Goal: Task Accomplishment & Management: Manage account settings

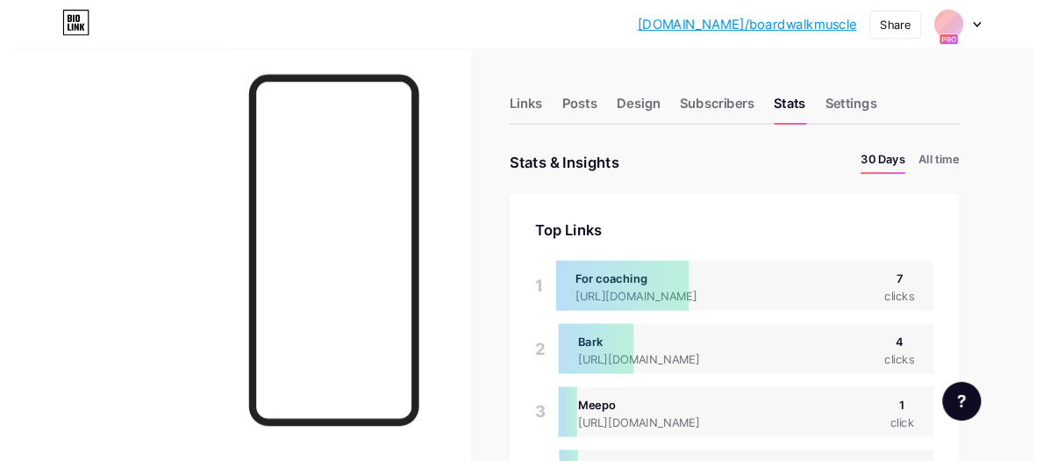
scroll to position [500, 1109]
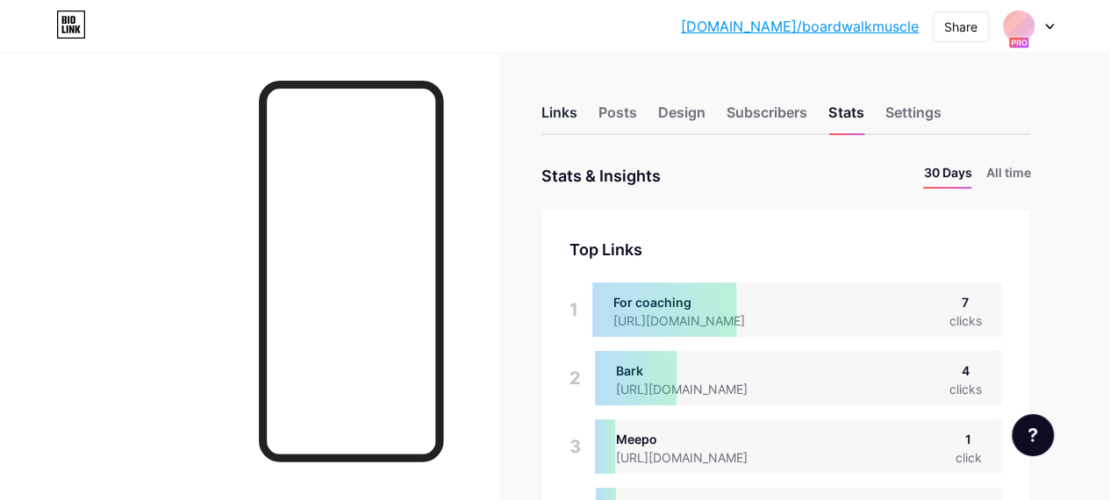
click at [571, 113] on div "Links" at bounding box center [559, 118] width 36 height 32
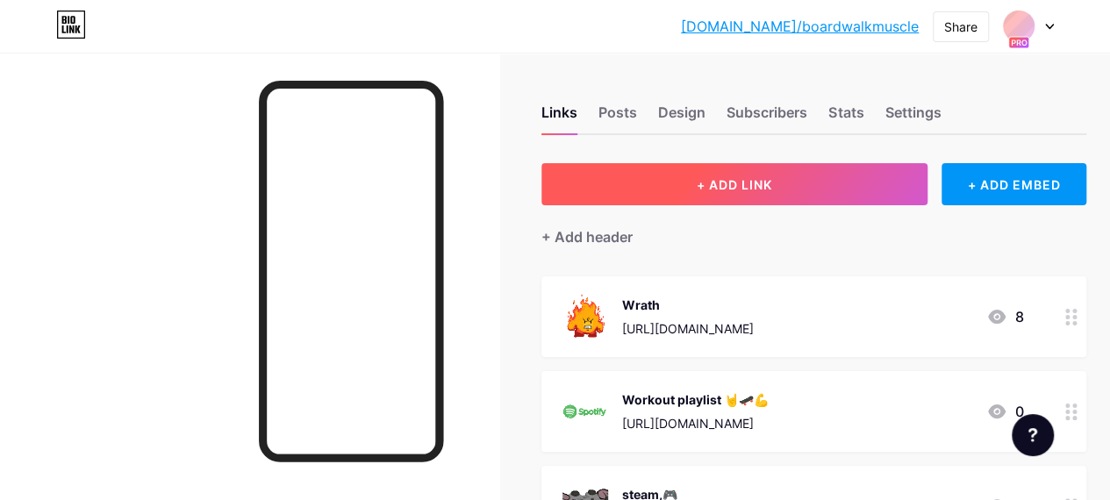
click at [756, 186] on span "+ ADD LINK" at bounding box center [734, 184] width 75 height 15
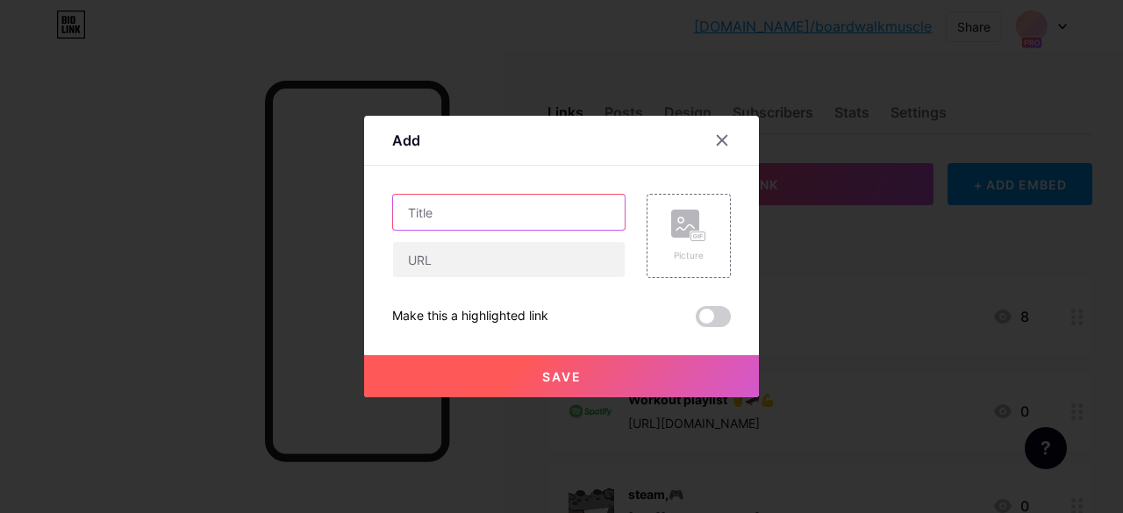
click at [559, 201] on input "text" at bounding box center [509, 212] width 232 height 35
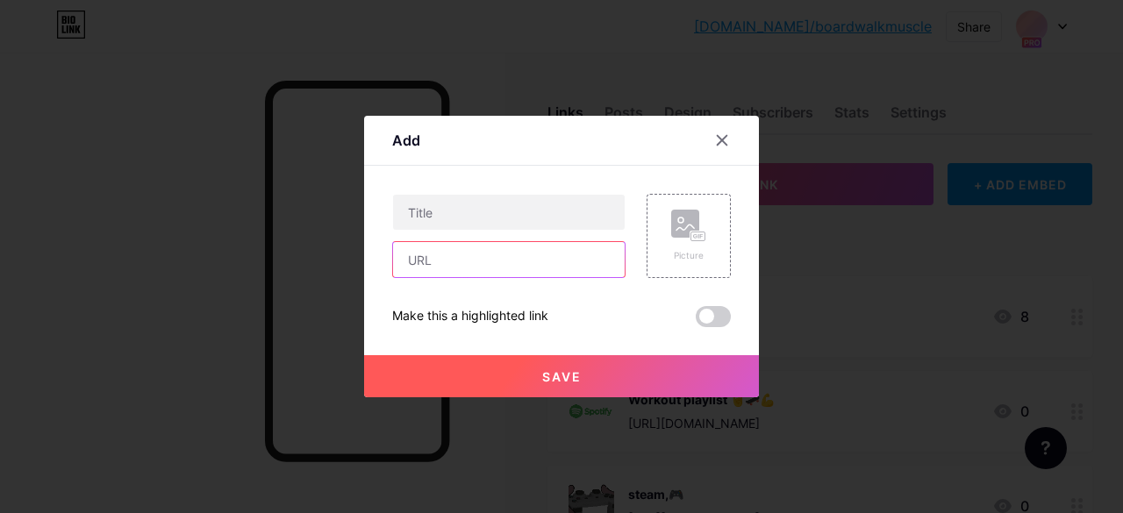
click at [548, 250] on input "text" at bounding box center [509, 259] width 232 height 35
paste input "[URL][DOMAIN_NAME]"
type input "[URL][DOMAIN_NAME]"
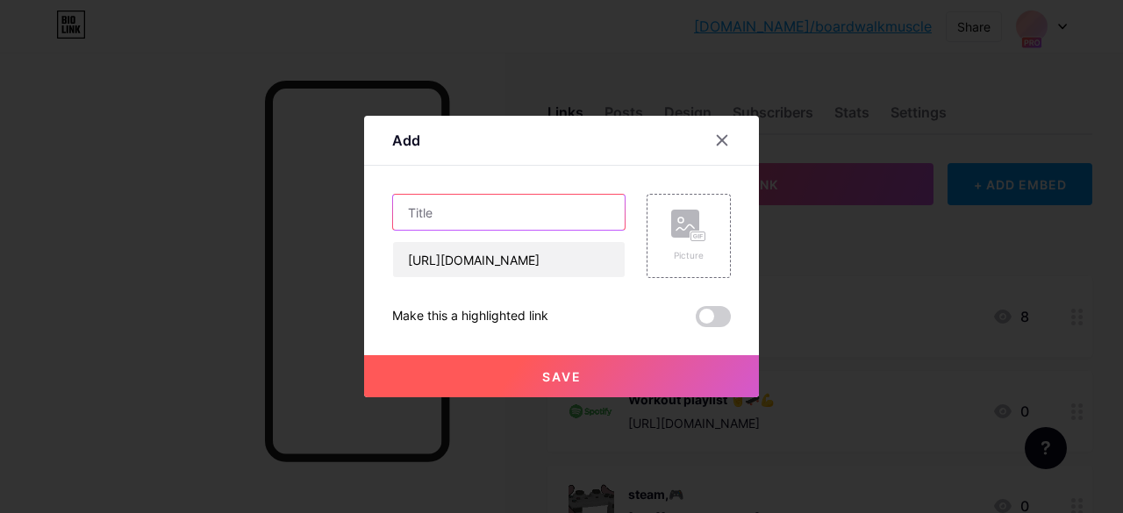
click at [518, 228] on input "text" at bounding box center [509, 212] width 232 height 35
type input "Merch"
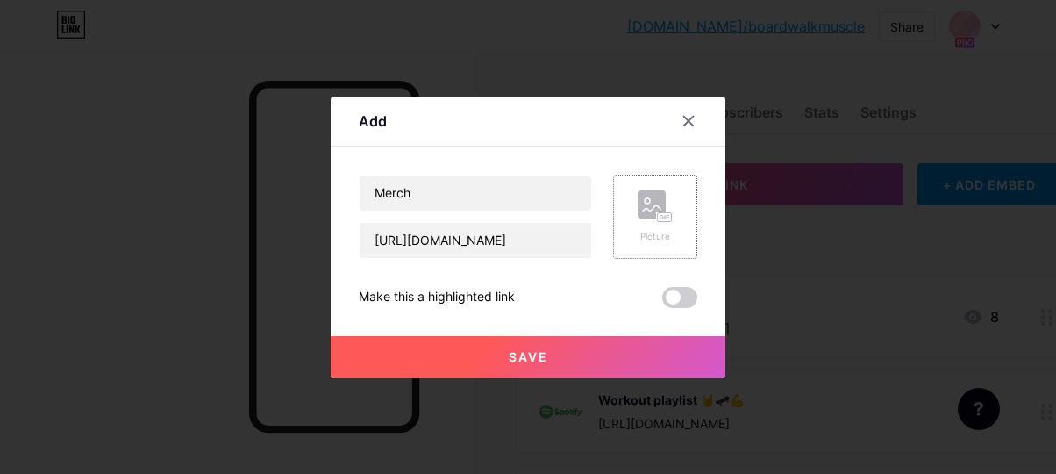
click at [670, 213] on rect at bounding box center [665, 216] width 14 height 9
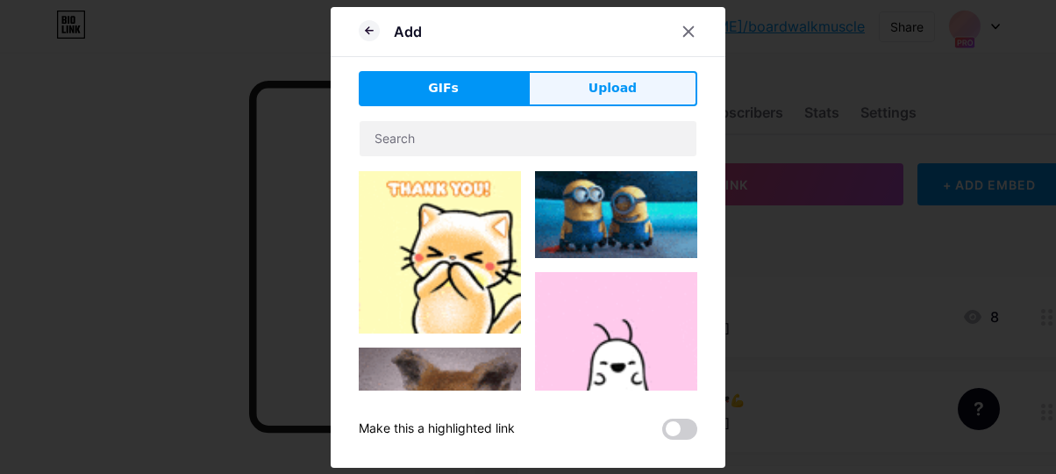
click at [627, 98] on button "Upload" at bounding box center [612, 88] width 169 height 35
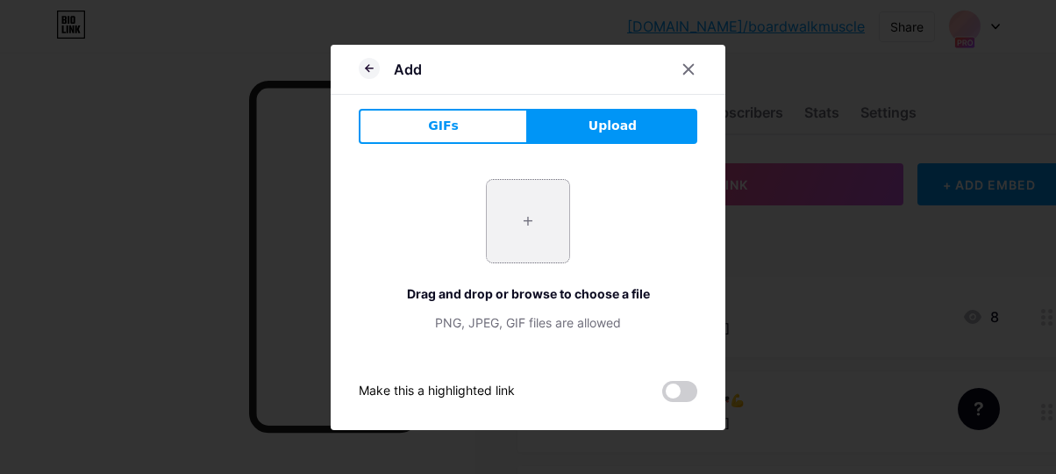
click at [568, 215] on input "file" at bounding box center [528, 221] width 82 height 82
type input "C:\fakepath\[PERSON_NAME] t shirt for sale.png"
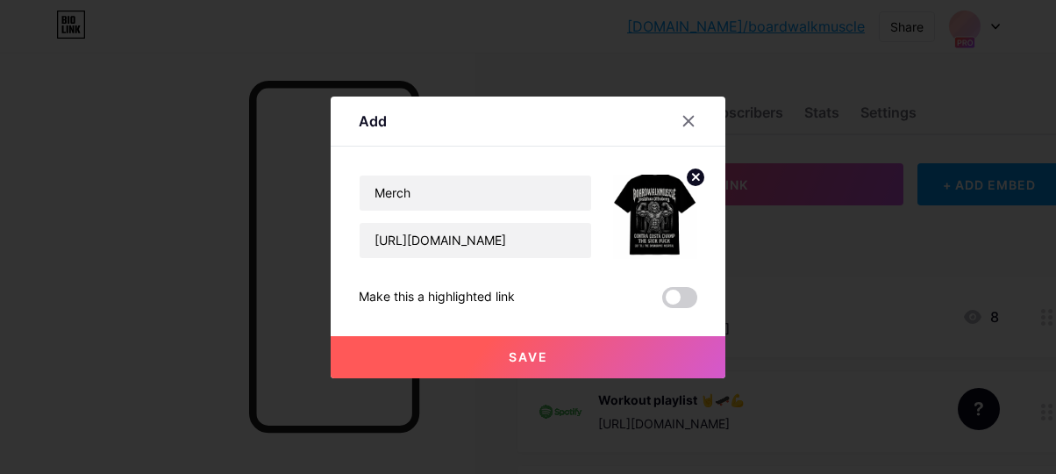
click at [665, 306] on span at bounding box center [679, 297] width 35 height 21
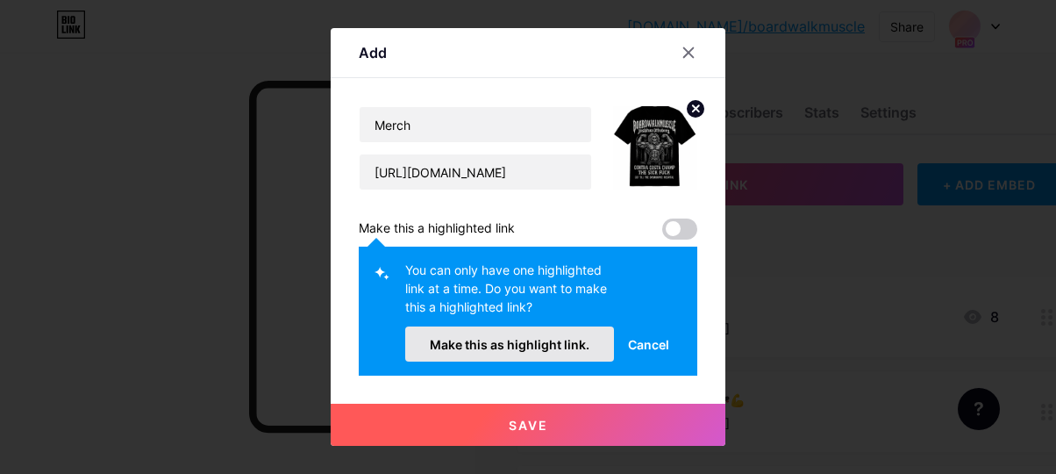
click at [576, 343] on span "Make this as highlight link." at bounding box center [510, 344] width 160 height 15
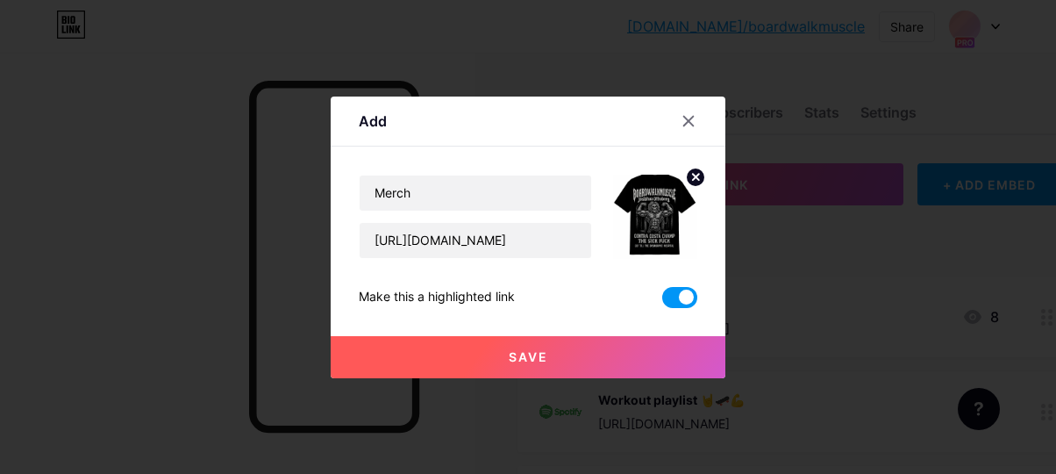
click at [583, 357] on button "Save" at bounding box center [528, 357] width 395 height 42
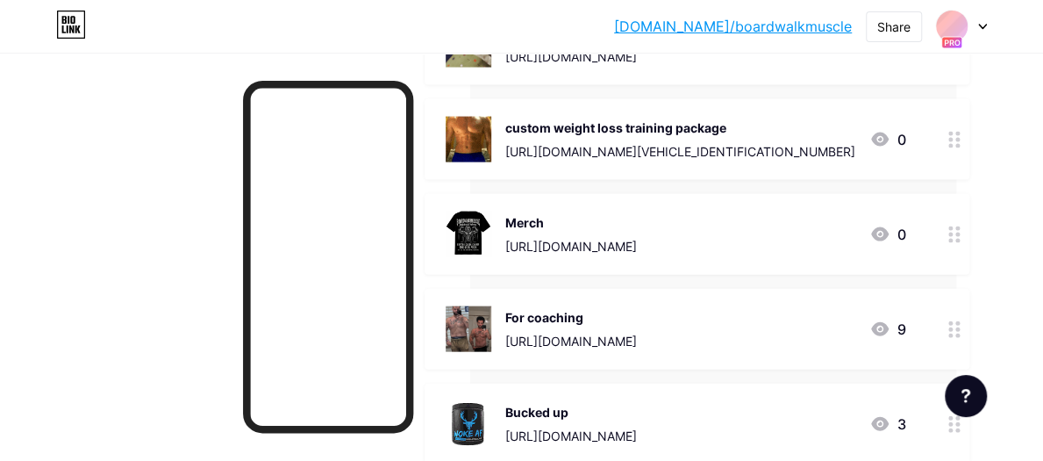
scroll to position [1697, 93]
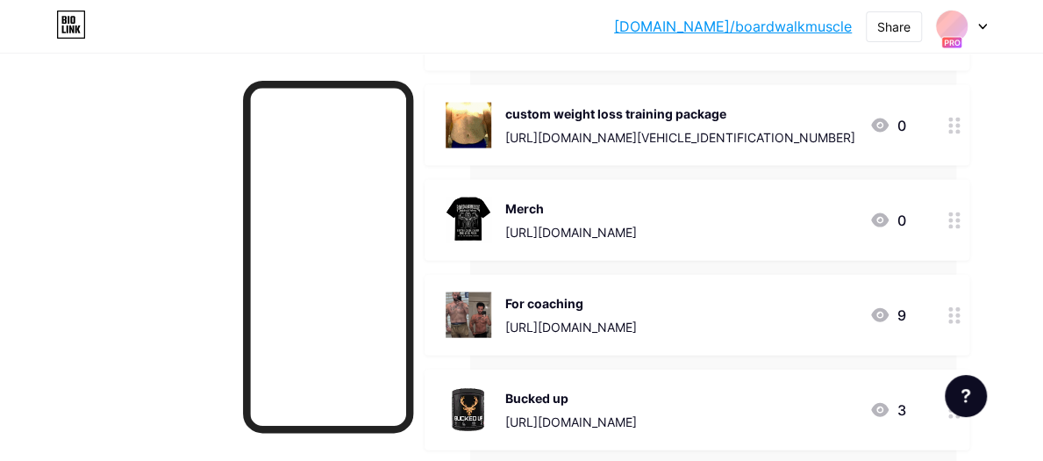
click at [953, 321] on icon at bounding box center [955, 315] width 12 height 17
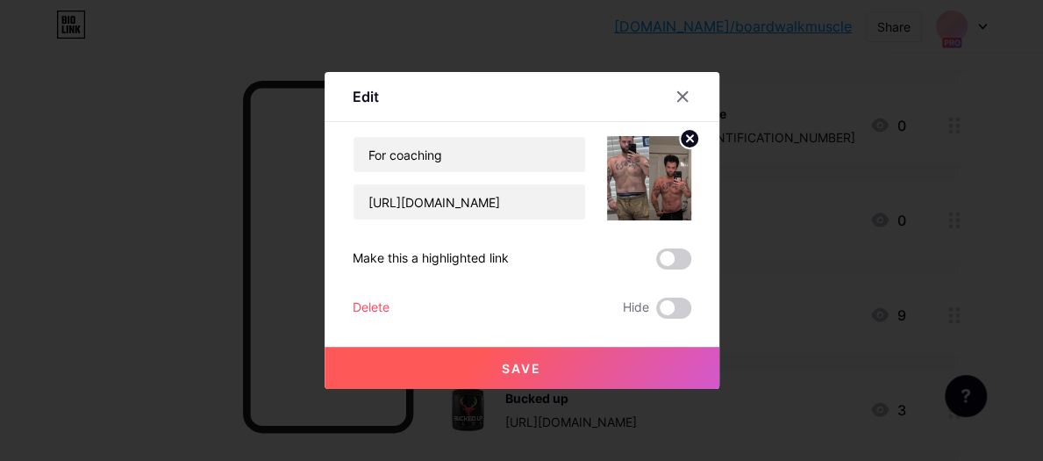
scroll to position [1697, 79]
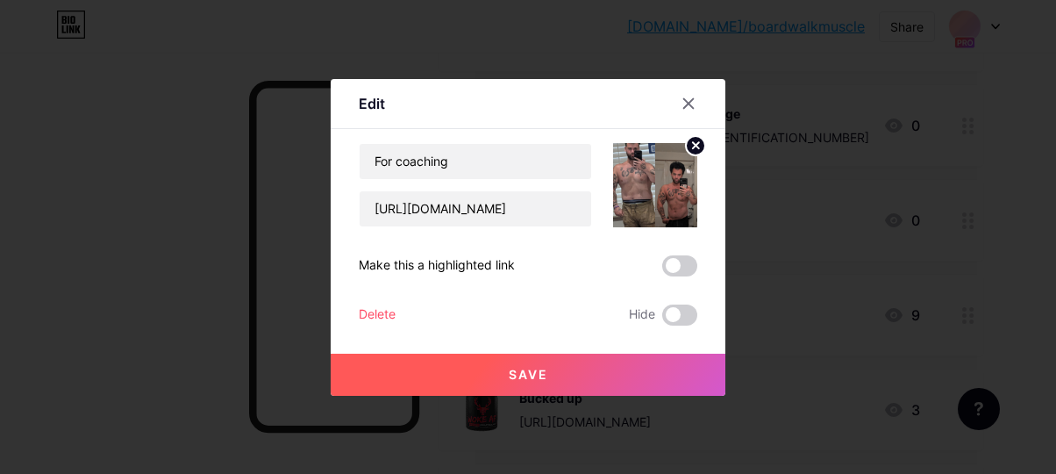
click at [383, 311] on div "Delete" at bounding box center [377, 314] width 37 height 21
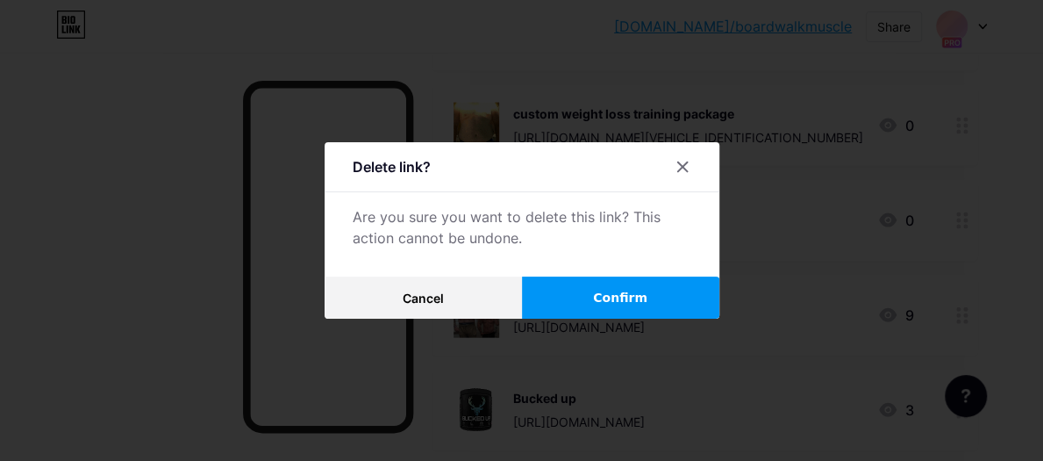
click at [569, 297] on button "Confirm" at bounding box center [620, 297] width 197 height 42
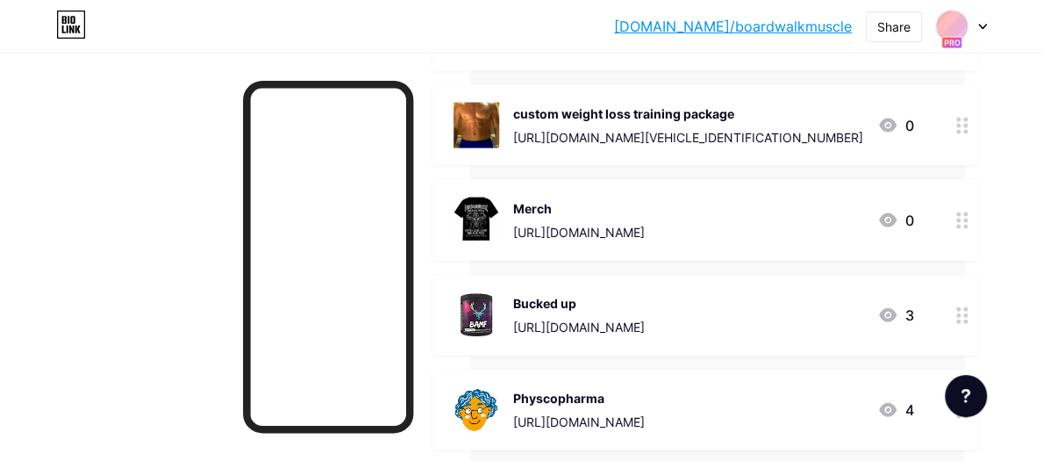
click at [723, 134] on div "[URL][DOMAIN_NAME][VEHICLE_IDENTIFICATION_NUMBER]" at bounding box center [688, 137] width 350 height 18
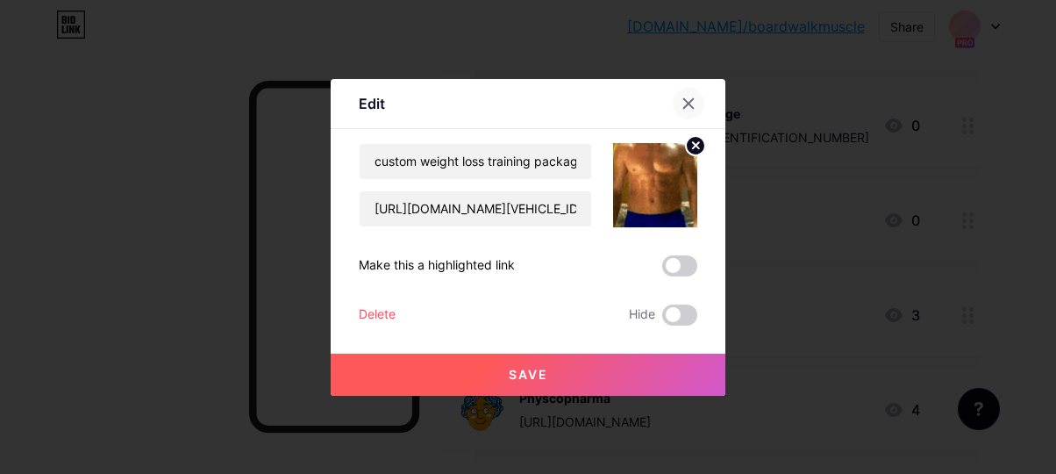
click at [691, 109] on icon at bounding box center [689, 104] width 14 height 14
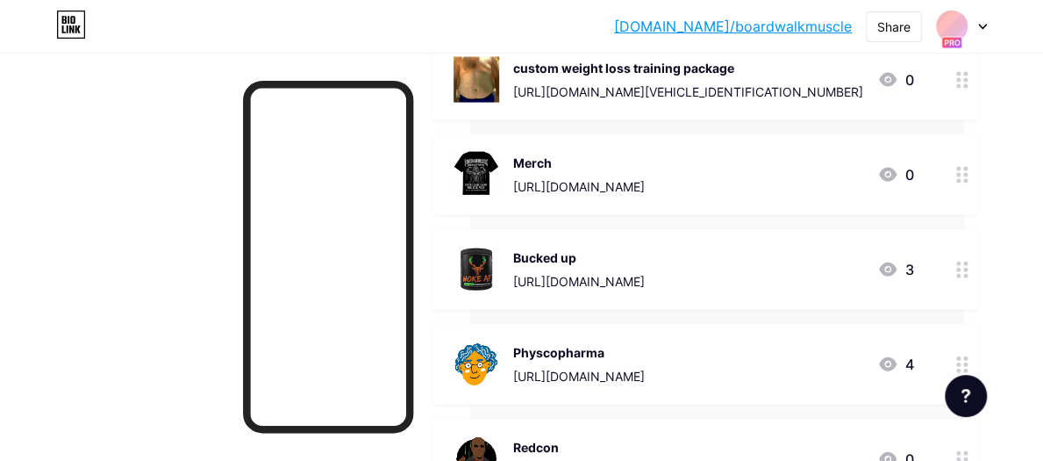
scroll to position [1746, 79]
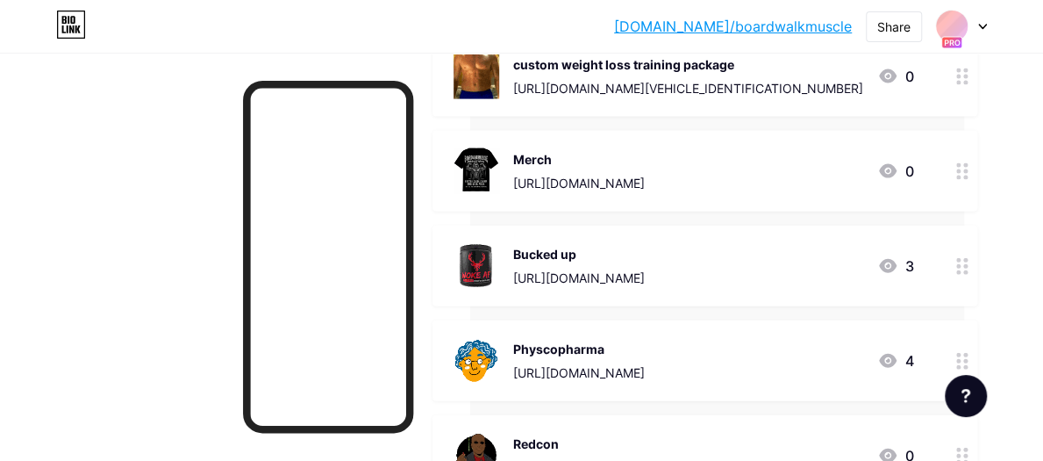
click at [832, 30] on link "[DOMAIN_NAME]/boardwalkmuscle" at bounding box center [733, 26] width 238 height 21
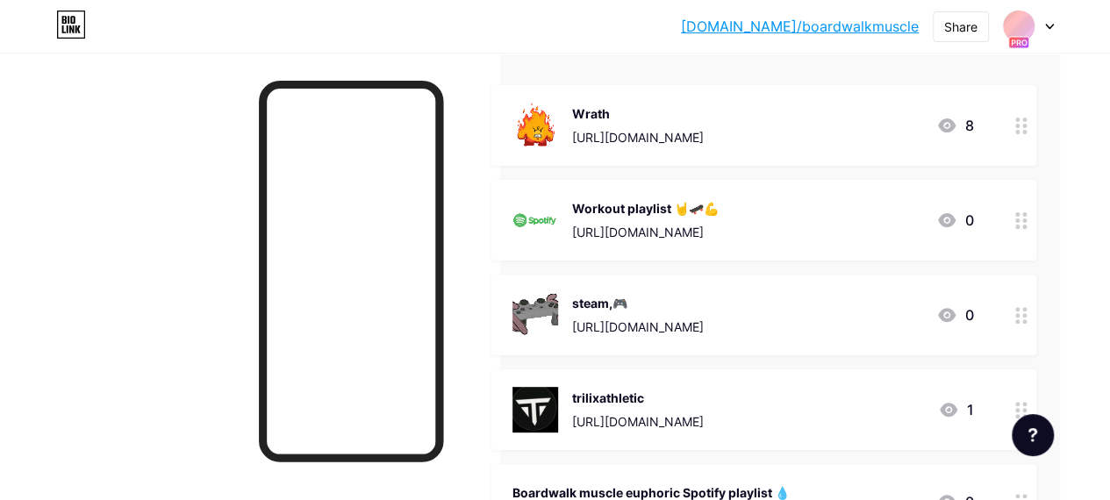
scroll to position [135, 56]
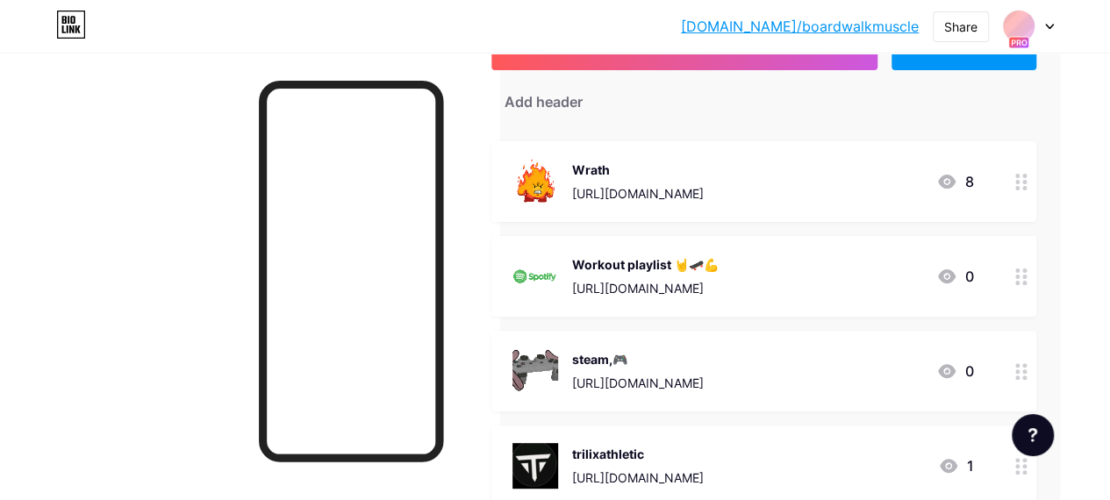
click at [856, 32] on link "[DOMAIN_NAME]/boardwalkmuscle" at bounding box center [800, 26] width 238 height 21
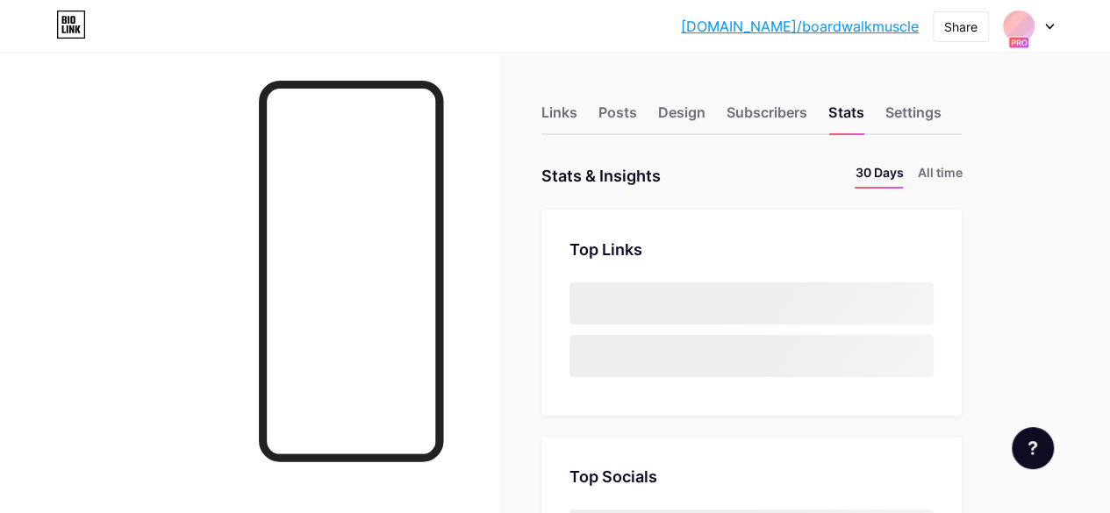
click at [1040, 29] on div at bounding box center [1028, 27] width 51 height 32
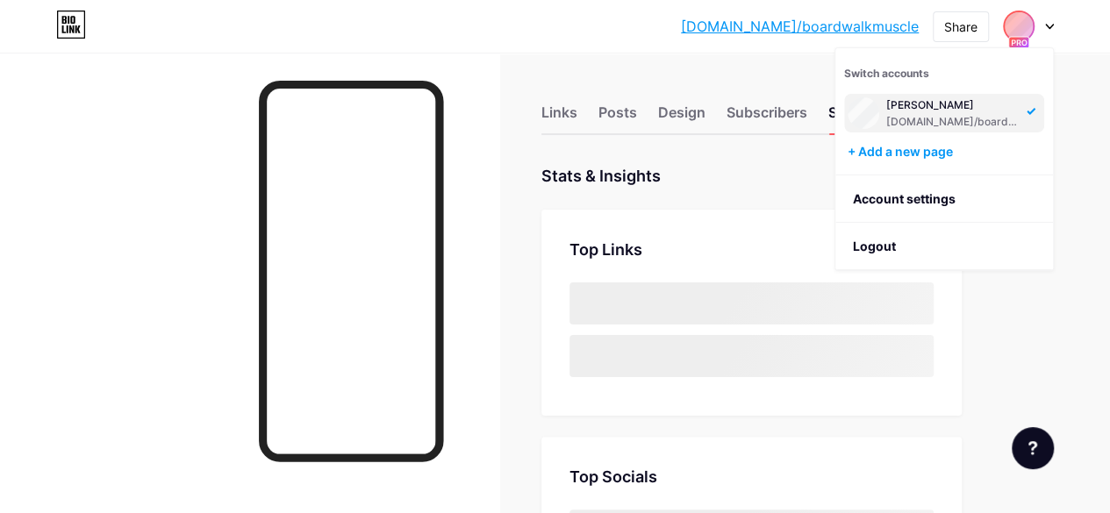
click at [988, 109] on div "[PERSON_NAME]" at bounding box center [953, 105] width 135 height 14
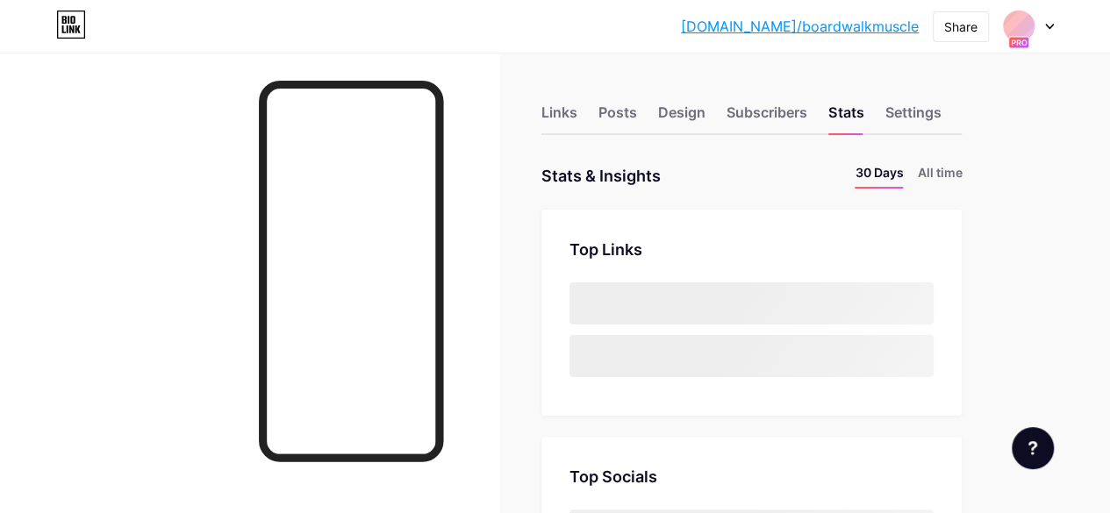
click at [834, 20] on link "[DOMAIN_NAME]/boardwalkmuscle" at bounding box center [800, 26] width 238 height 21
